Goal: Transaction & Acquisition: Download file/media

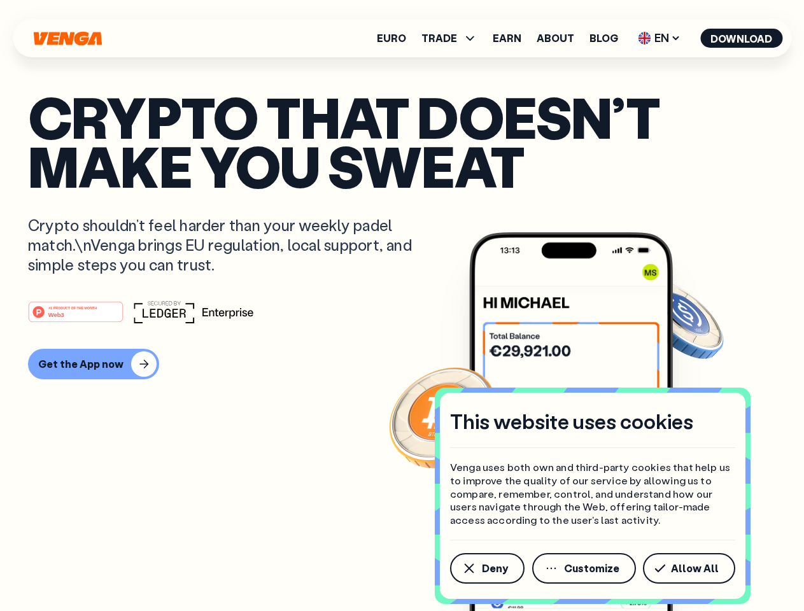
click at [402, 306] on div "#1 PRODUCT OF THE MONTH Web3" at bounding box center [402, 312] width 748 height 23
click at [487, 569] on span "Deny" at bounding box center [495, 569] width 26 height 10
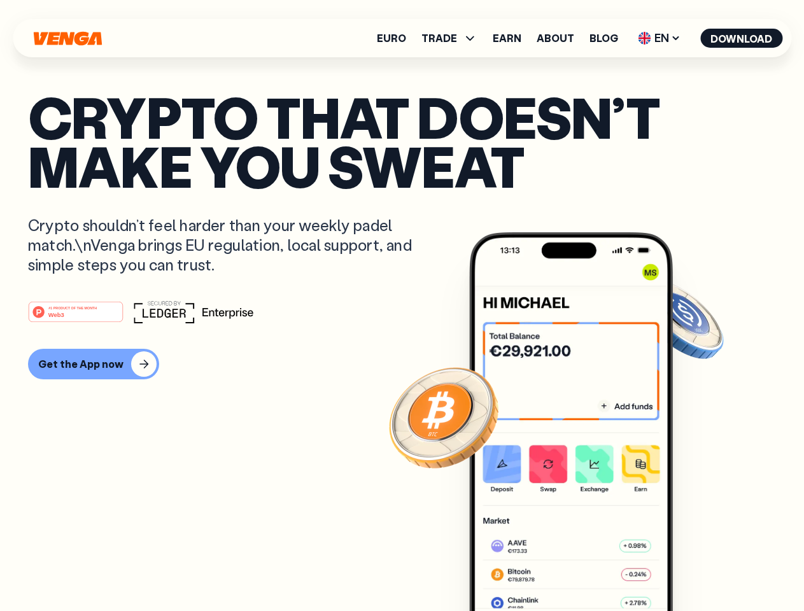
click at [585, 569] on img at bounding box center [571, 445] width 204 height 427
click at [692, 569] on article "Crypto that doesn’t make you sweat Crypto shouldn’t feel harder than your weekl…" at bounding box center [402, 331] width 748 height 478
click at [453, 38] on span "TRADE" at bounding box center [440, 38] width 36 height 10
click at [660, 38] on span "EN" at bounding box center [660, 38] width 52 height 20
click at [742, 38] on button "Download" at bounding box center [742, 38] width 82 height 19
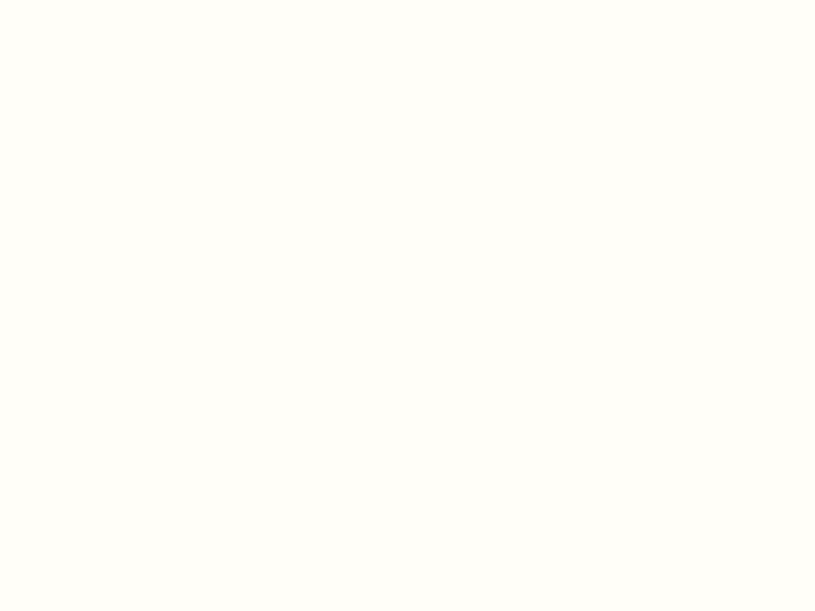
click at [92, 0] on html "This website uses cookies Venga uses both own and third-party cookies that help…" at bounding box center [407, 0] width 815 height 0
click at [78, 0] on html "This website uses cookies Venga uses both own and third-party cookies that help…" at bounding box center [407, 0] width 815 height 0
